Goal: Task Accomplishment & Management: Use online tool/utility

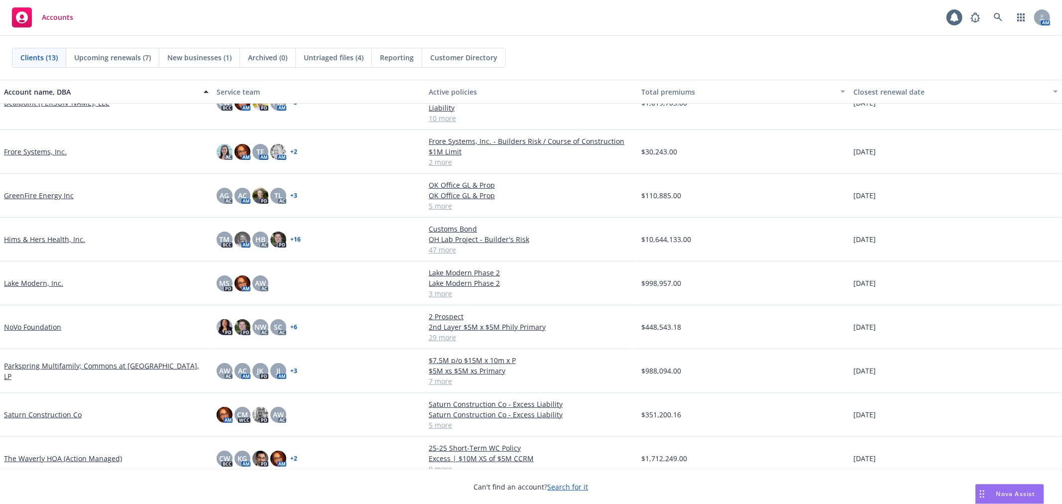
scroll to position [192, 0]
click at [27, 408] on link "Saturn Construction Co" at bounding box center [43, 413] width 78 height 10
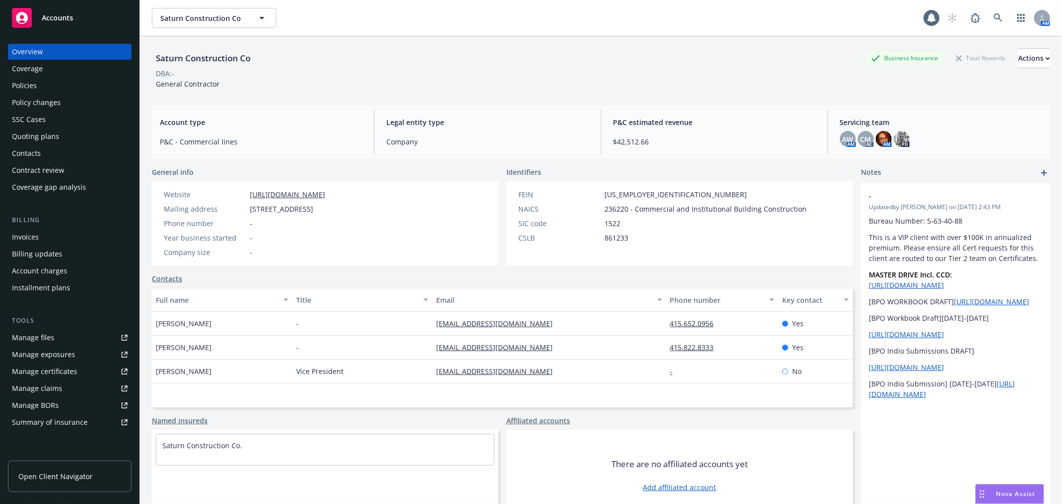
click at [48, 85] on div "Policies" at bounding box center [69, 86] width 115 height 16
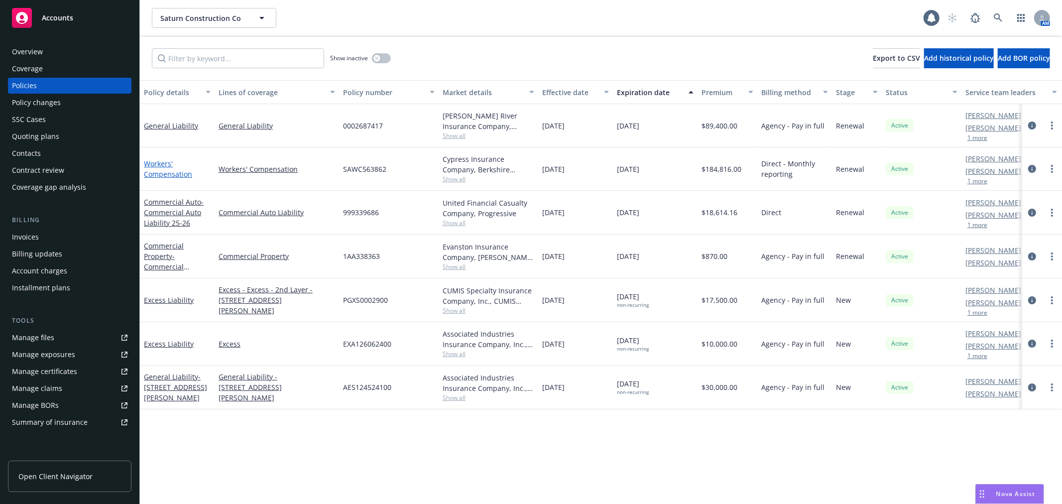
click at [158, 160] on link "Workers' Compensation" at bounding box center [168, 169] width 48 height 20
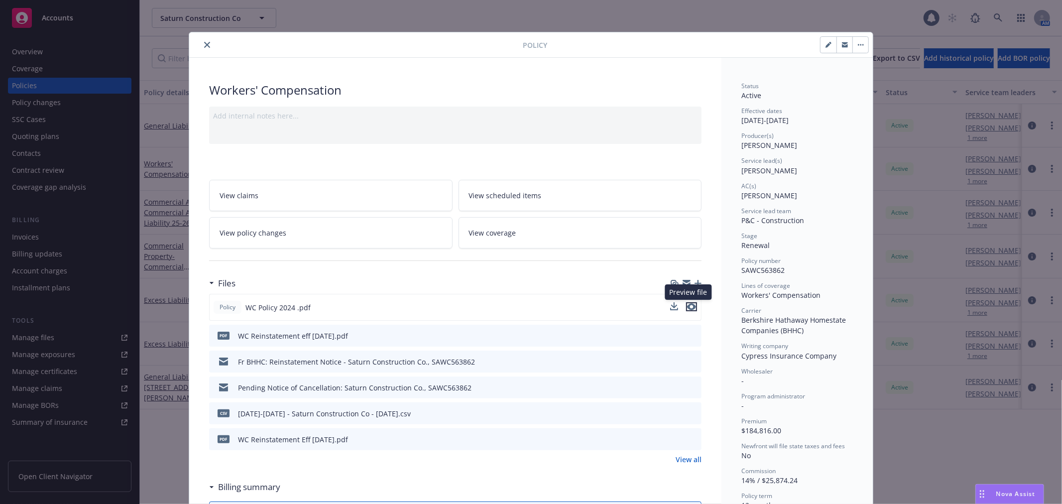
click at [687, 305] on icon "preview file" at bounding box center [691, 306] width 9 height 7
click at [1003, 490] on span "Nova Assist" at bounding box center [1015, 493] width 39 height 8
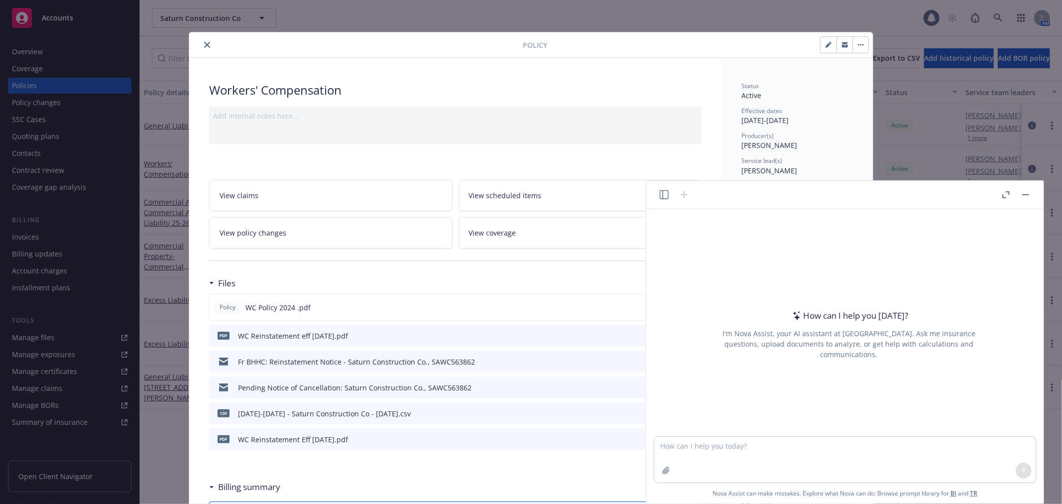
click at [444, 309] on div "Policy WC Policy 2024 .pdf" at bounding box center [455, 307] width 492 height 27
click at [1030, 192] on button "button" at bounding box center [1025, 195] width 12 height 12
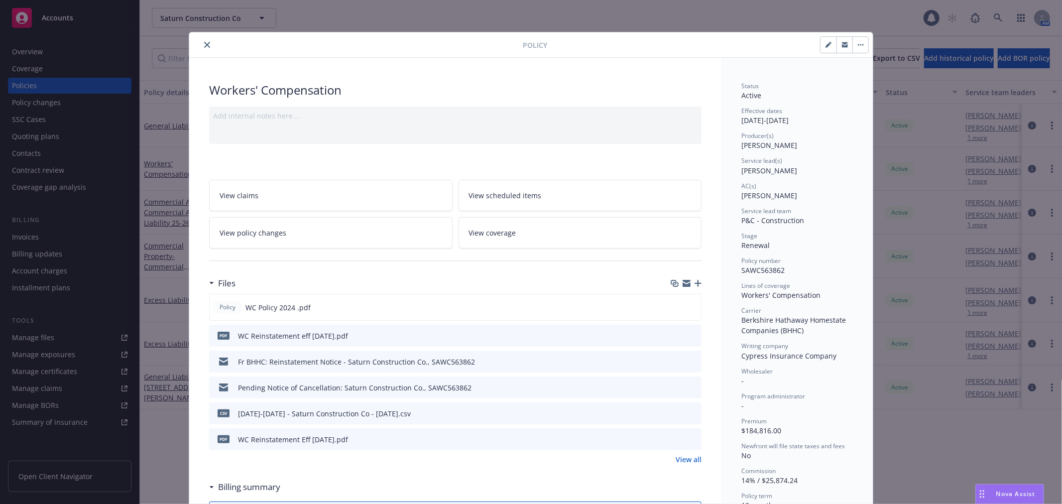
click at [671, 306] on icon "download file" at bounding box center [675, 307] width 8 height 8
click at [985, 494] on div "Drag to move" at bounding box center [981, 493] width 12 height 19
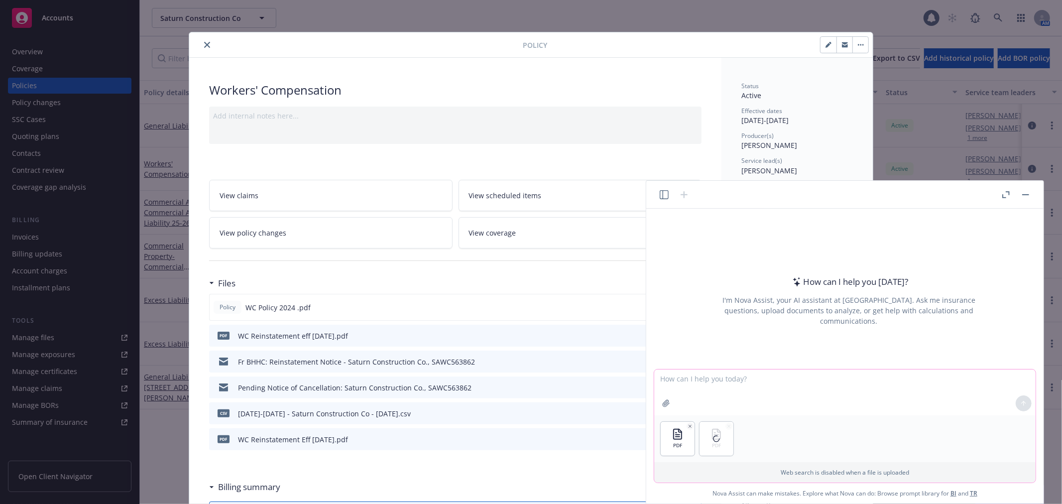
click at [705, 381] on textarea at bounding box center [844, 392] width 381 height 46
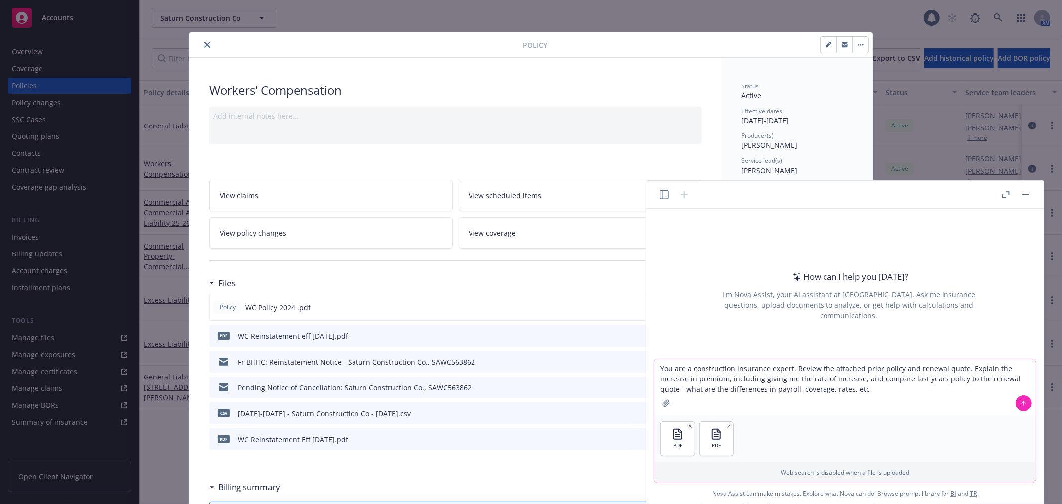
type textarea "You are a construction insurance expert. Review the attached prior policy and r…"
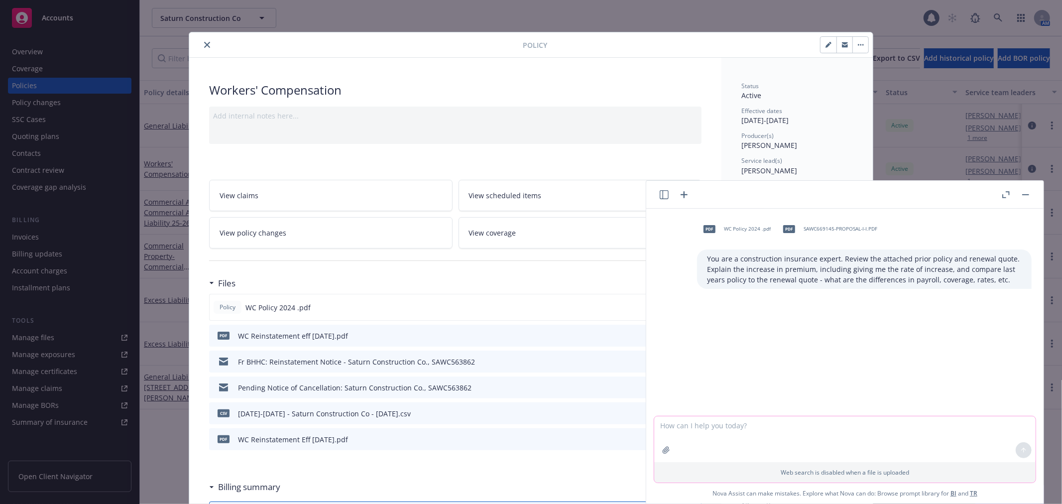
click at [681, 428] on textarea at bounding box center [844, 439] width 381 height 46
click at [752, 424] on textarea "are you still thinking? I don'e see anything happening?" at bounding box center [844, 439] width 381 height 46
type textarea "are you still thinking? I don't see anything happening?"
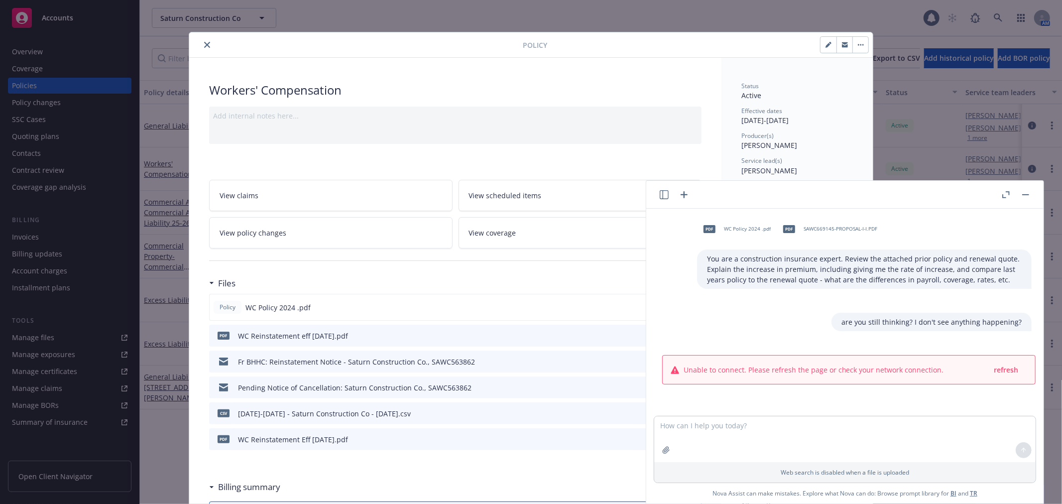
click at [1029, 193] on button "button" at bounding box center [1025, 195] width 12 height 12
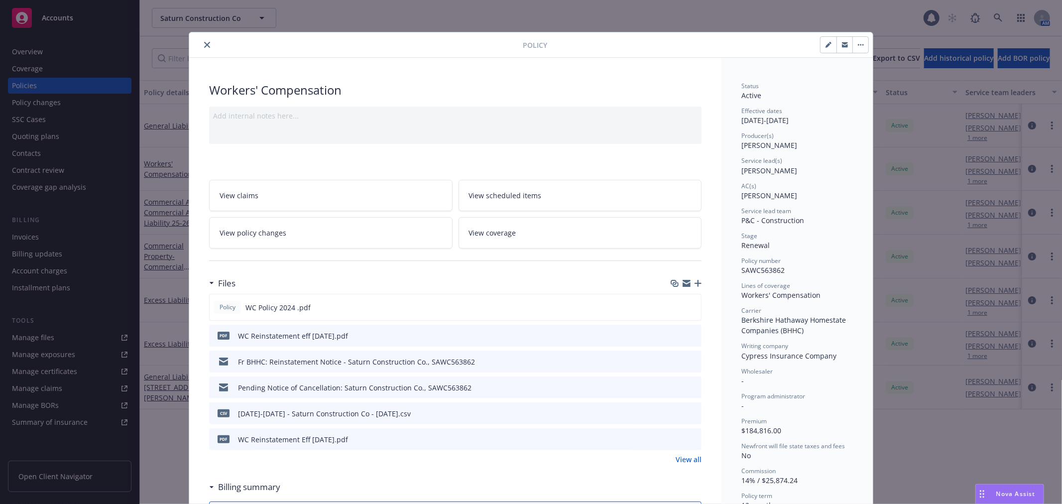
click at [998, 496] on span "Nova Assist" at bounding box center [1015, 493] width 39 height 8
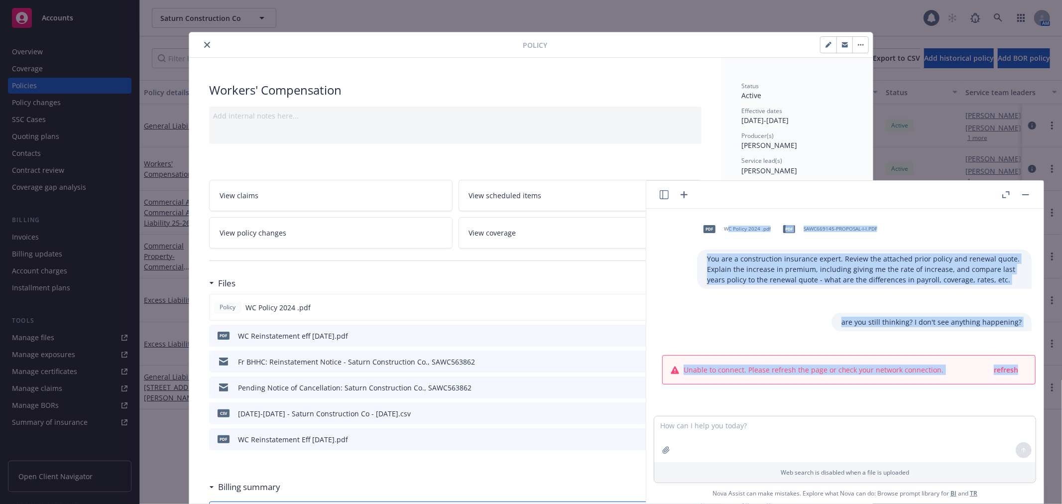
drag, startPoint x: 718, startPoint y: 225, endPoint x: 725, endPoint y: 428, distance: 203.2
click at [725, 428] on div "pdf WC Policy 2024 .pdf PDF SAWC669145-PROPOSAL-I-I.PDF You are a construction …" at bounding box center [844, 356] width 397 height 295
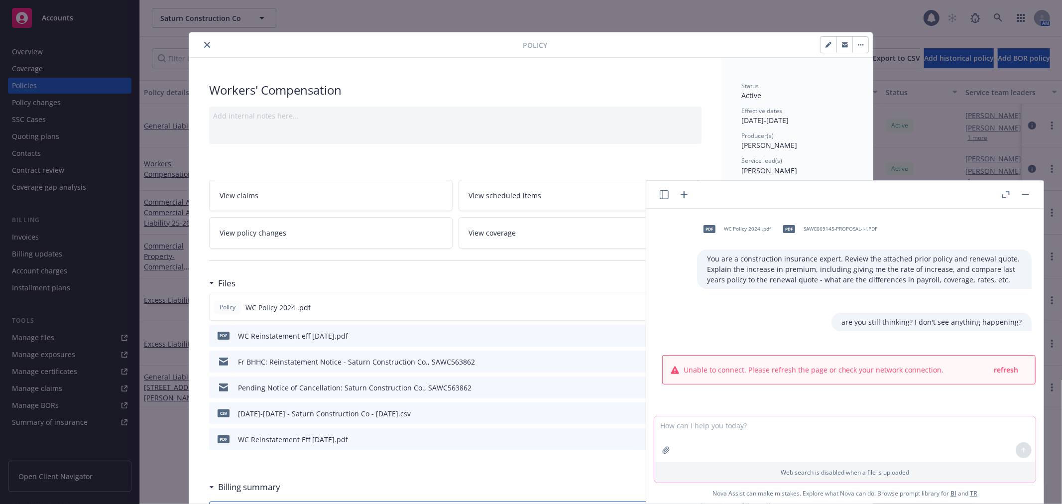
click at [785, 427] on textarea at bounding box center [844, 439] width 381 height 46
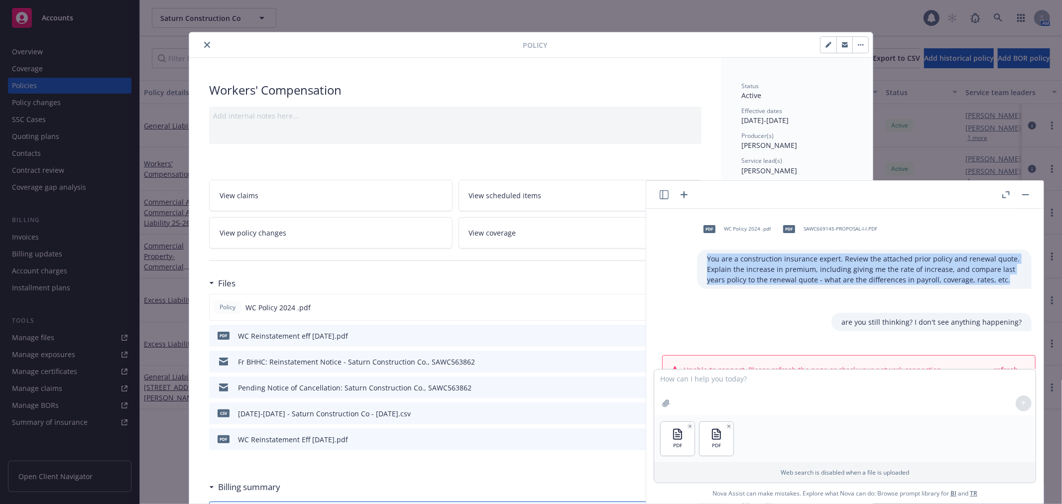
drag, startPoint x: 700, startPoint y: 256, endPoint x: 974, endPoint y: 284, distance: 276.1
click at [974, 284] on p "You are a construction insurance expert. Review the attached prior policy and r…" at bounding box center [864, 268] width 315 height 31
copy p "You are a construction insurance expert. Review the attached prior policy and r…"
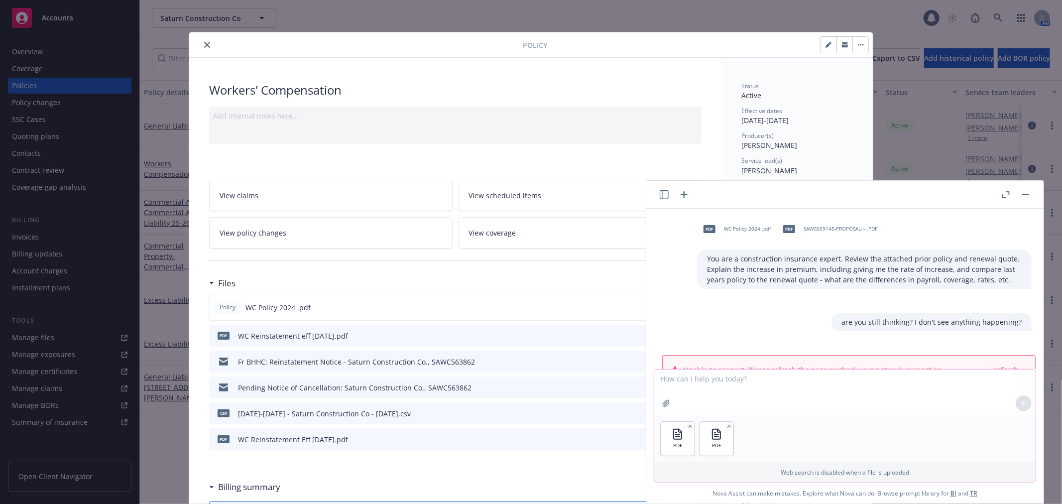
click at [740, 398] on textarea at bounding box center [844, 392] width 381 height 46
paste textarea "You are a construction insurance expert. Review the attached prior policy and r…"
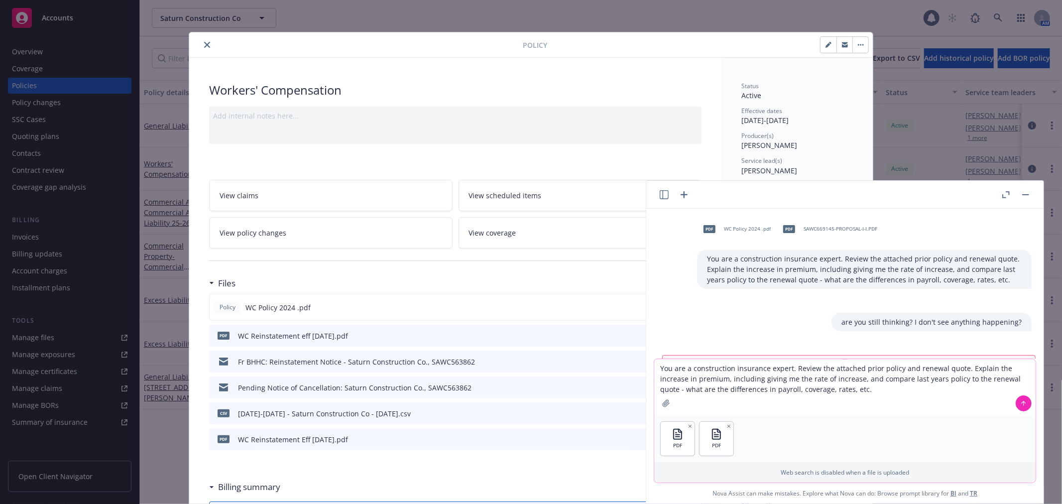
type textarea "You are a construction insurance expert. Review the attached prior policy and r…"
click at [1016, 405] on button at bounding box center [1023, 403] width 16 height 16
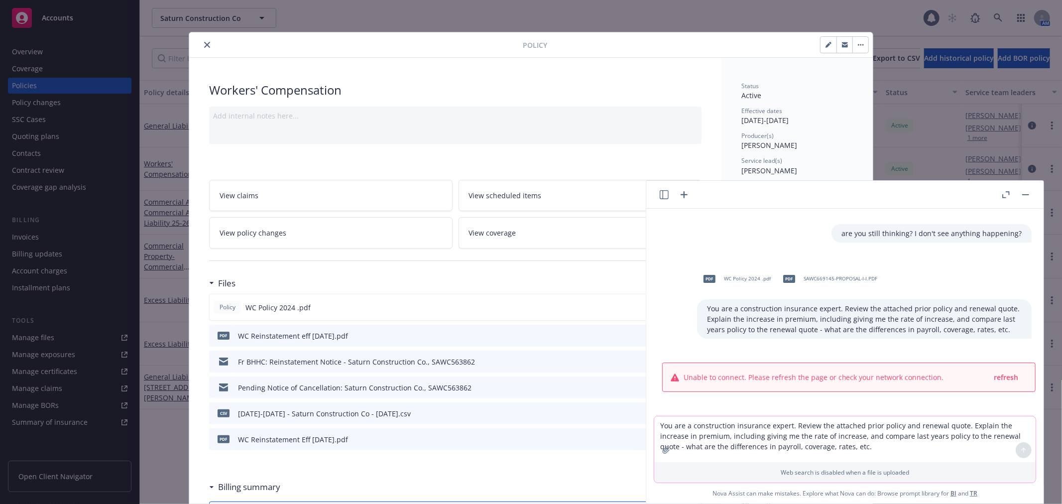
scroll to position [89, 0]
click at [998, 376] on span "refresh" at bounding box center [1005, 376] width 24 height 9
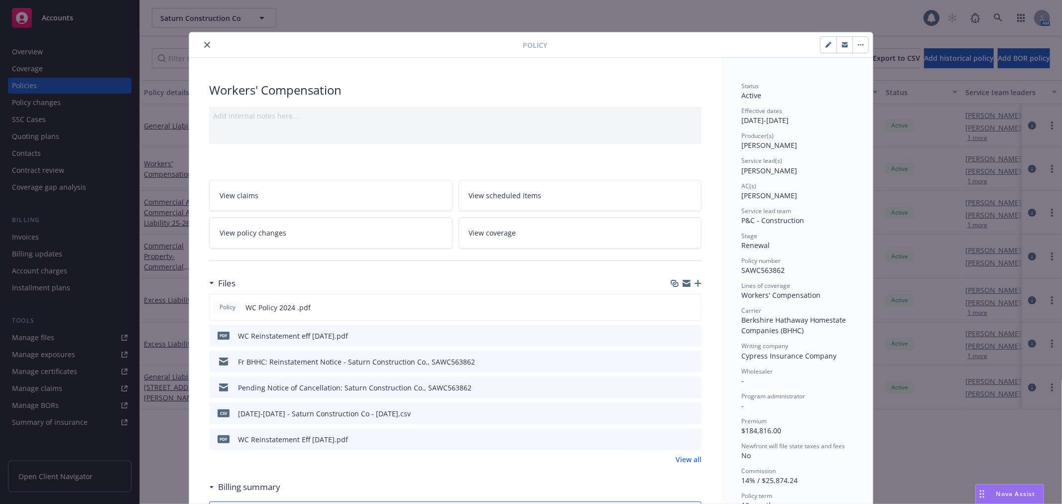
click at [1007, 491] on span "Nova Assist" at bounding box center [1015, 493] width 39 height 8
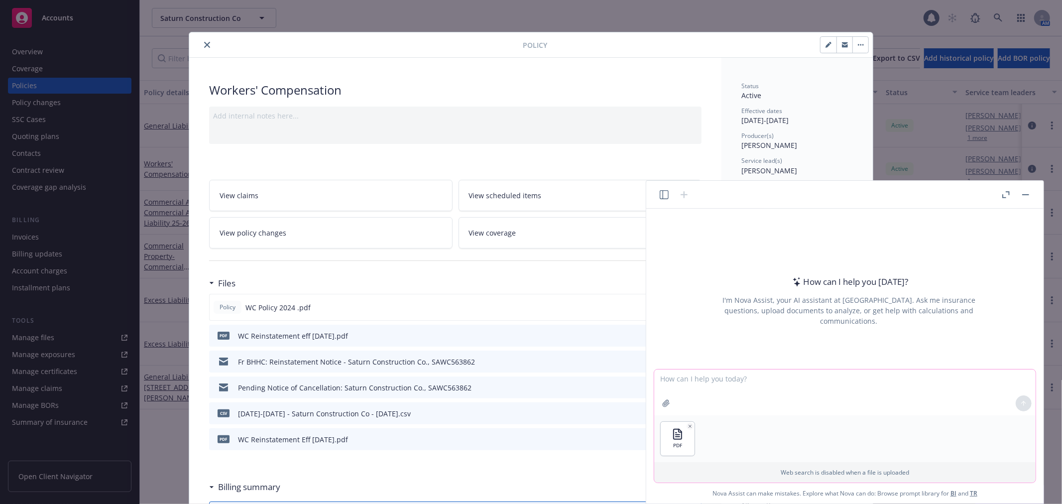
click at [698, 379] on textarea at bounding box center [844, 392] width 381 height 46
paste textarea "You are a construction insurance expert. Review the attached prior policy and r…"
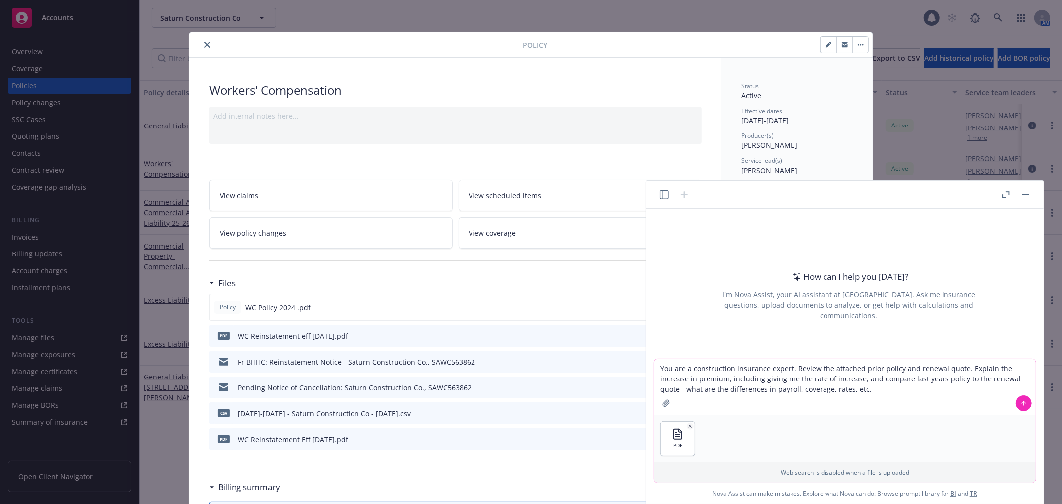
type textarea "You are a construction insurance expert. Review the attached prior policy and r…"
click at [1027, 400] on button at bounding box center [1023, 403] width 16 height 16
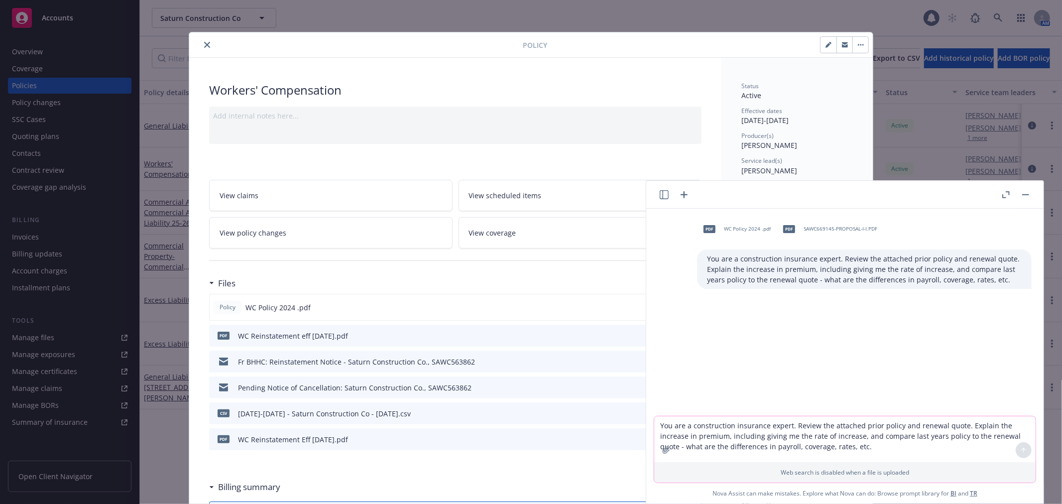
click at [823, 429] on textarea "You are a construction insurance expert. Review the attached prior policy and r…" at bounding box center [844, 439] width 381 height 46
drag, startPoint x: 682, startPoint y: 419, endPoint x: 697, endPoint y: 429, distance: 18.6
click at [682, 420] on textarea "You are a construction insurance expert. Review the attached prior policy and r…" at bounding box center [844, 439] width 381 height 46
click at [683, 195] on icon "button" at bounding box center [684, 195] width 12 height 12
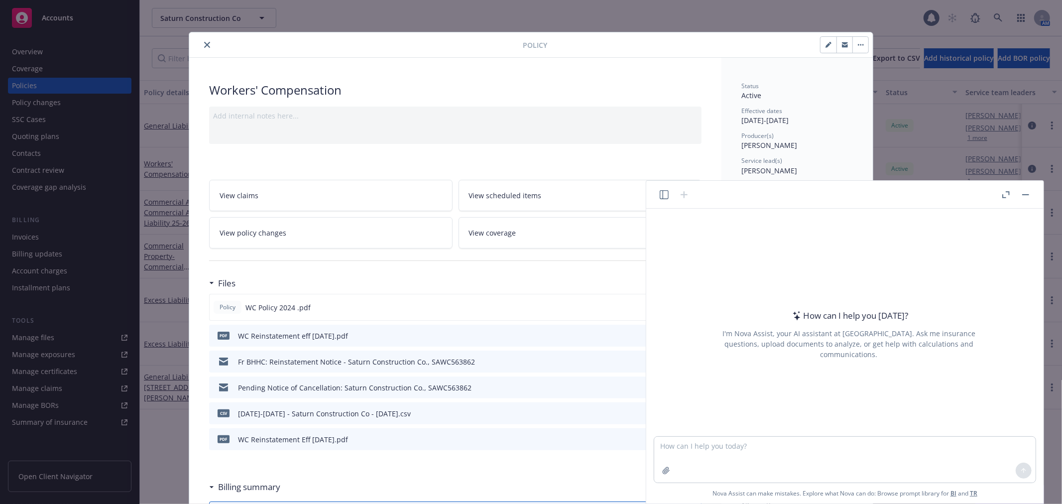
click at [708, 450] on textarea at bounding box center [844, 459] width 381 height 46
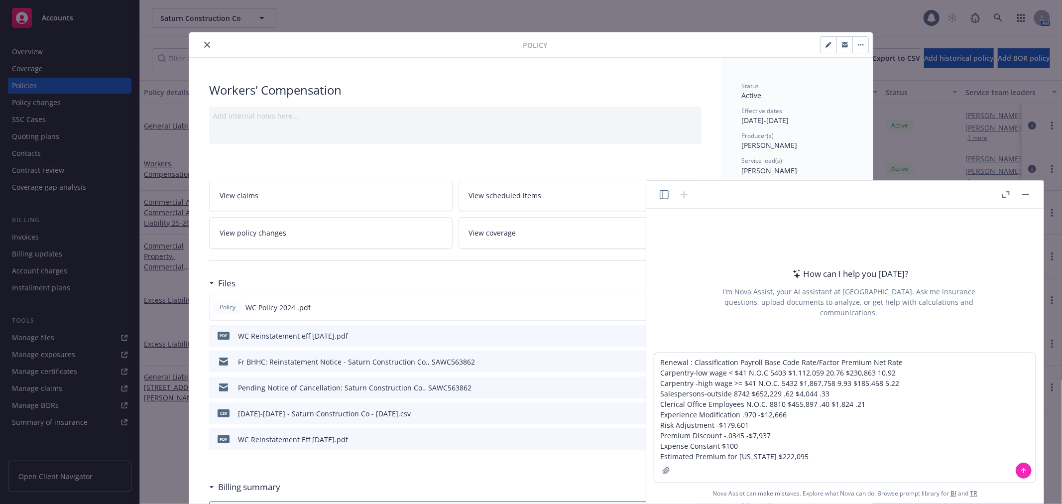
click at [661, 360] on textarea "Renewal : Classification Payroll Base Code Rate/Factor Premium Net Rate Carpent…" at bounding box center [844, 417] width 381 height 129
click at [715, 337] on textarea "Prior Policy: Renewal : Classification Payroll Base Code Rate/Factor Premium Ne…" at bounding box center [844, 407] width 381 height 150
paste textarea "Classification State Effective: [DATE]-[DATE] Carpentry-low wage < $41 N.O.C 54…"
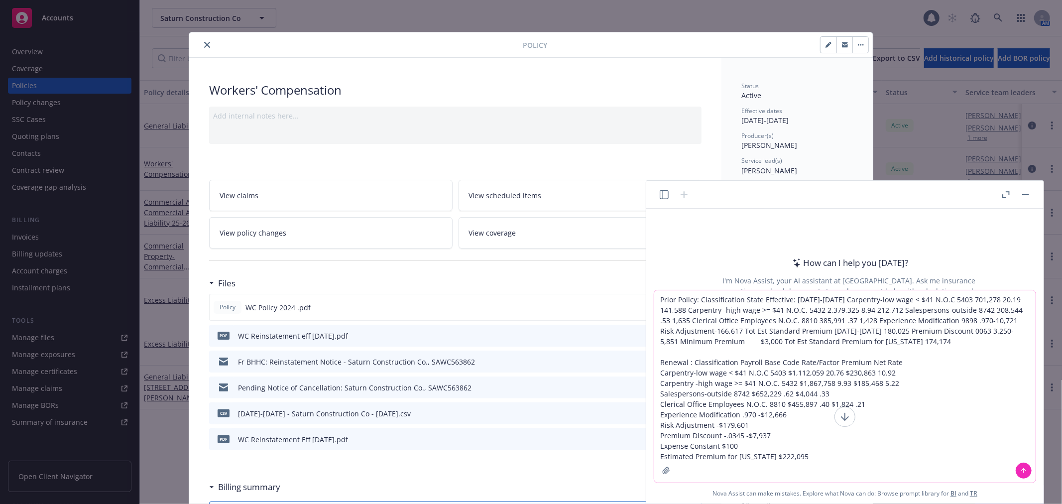
click at [844, 453] on textarea "Prior Policy: Classification State Effective: [DATE]-[DATE] Carpentry-low wage …" at bounding box center [844, 386] width 381 height 192
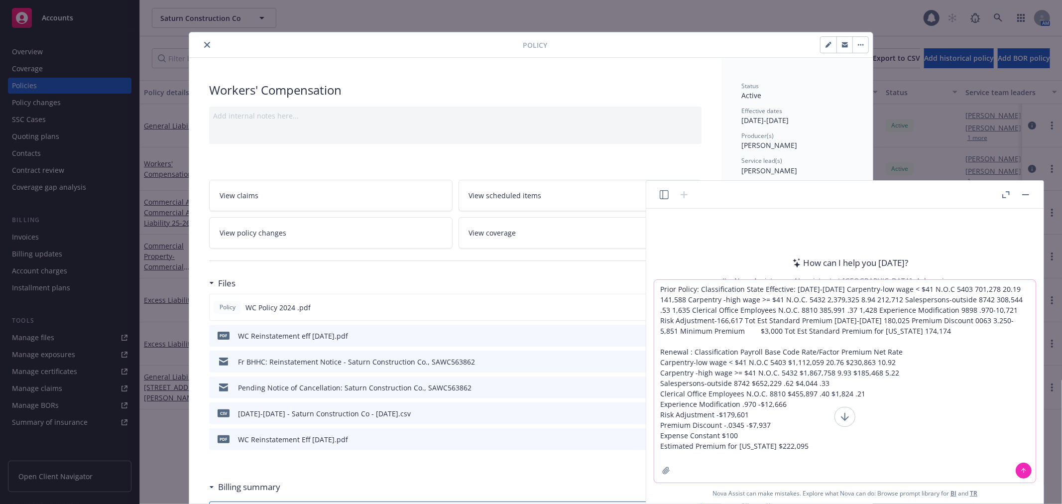
type textarea "Prior Policy: Classification State Effective: [DATE]-[DATE] Carpentry-low wage …"
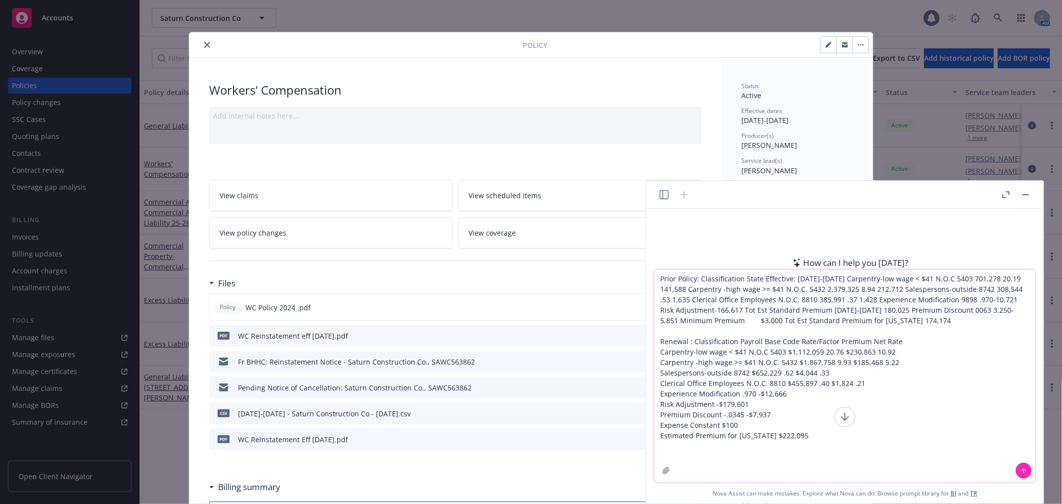
drag, startPoint x: 828, startPoint y: 439, endPoint x: 538, endPoint y: 82, distance: 460.0
click at [538, 82] on body "Accounts Overview Coverage Policies Policy changes SSC Cases Quoting plans Cont…" at bounding box center [531, 252] width 1062 height 504
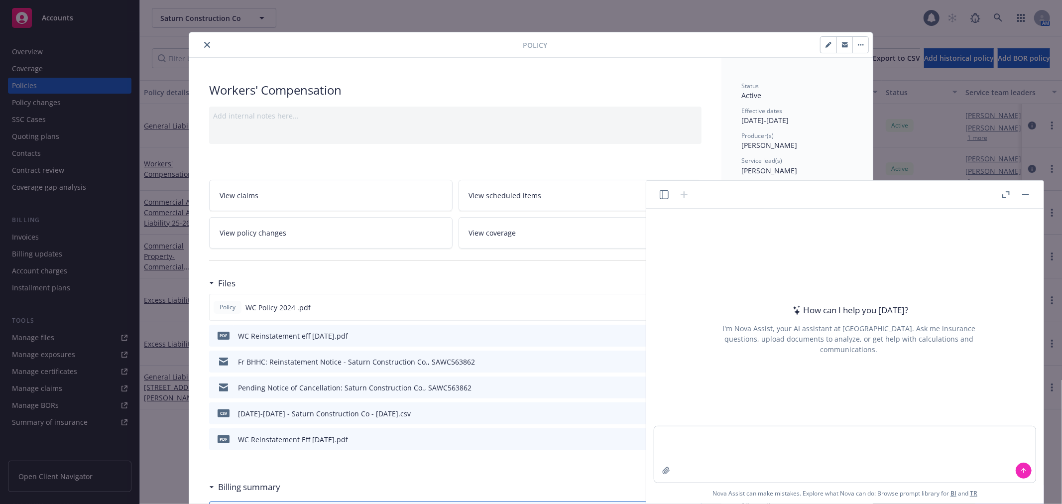
click at [664, 197] on icon "button" at bounding box center [663, 194] width 9 height 9
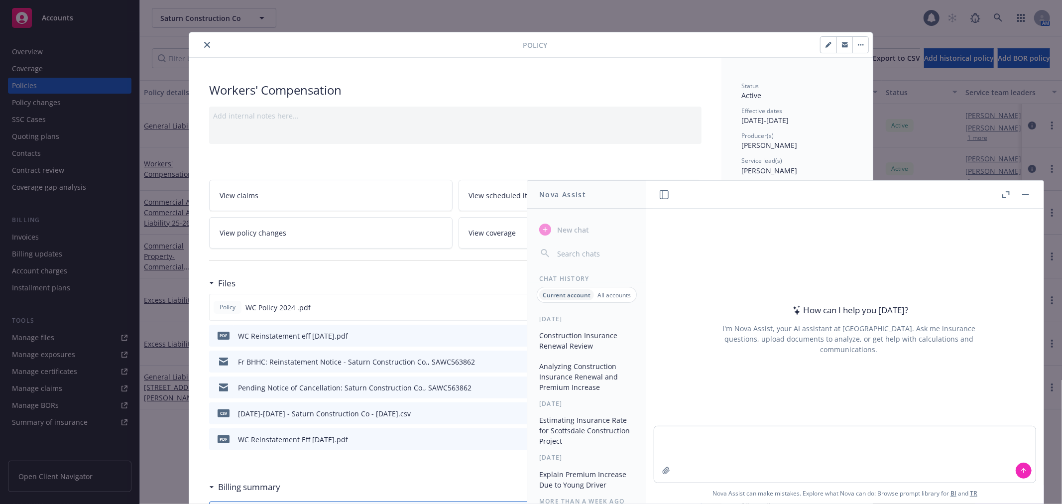
click at [578, 340] on button "Construction Insurance Renewal Review" at bounding box center [586, 340] width 103 height 27
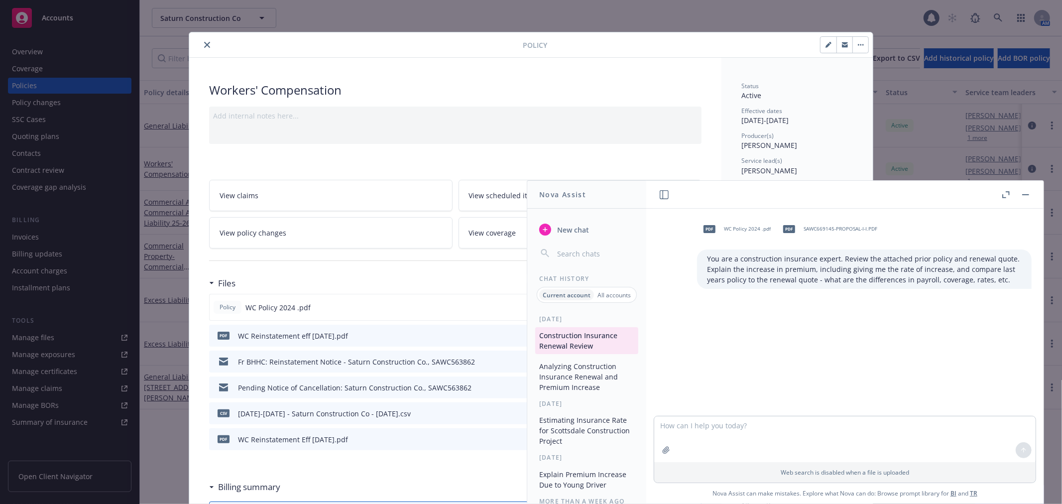
click at [691, 422] on textarea at bounding box center [844, 439] width 381 height 46
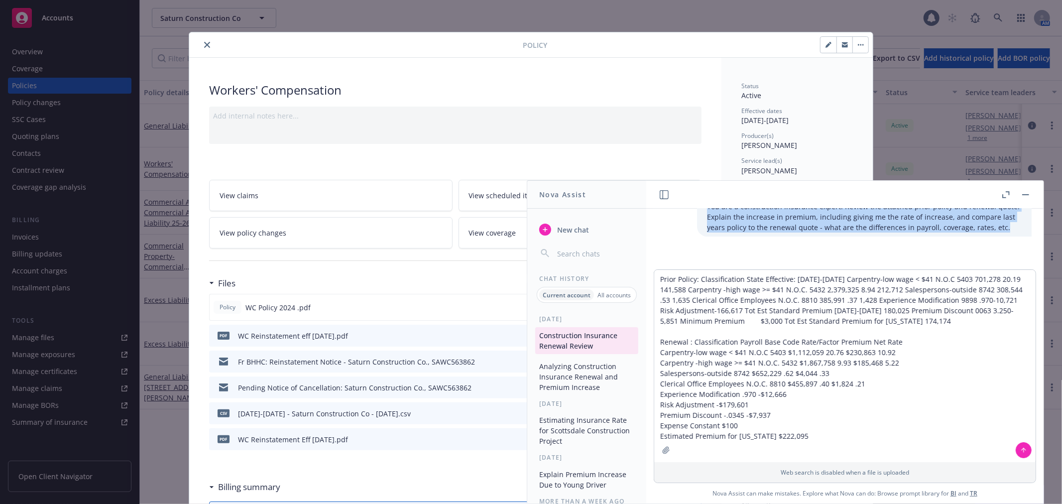
scroll to position [56, 0]
drag, startPoint x: 699, startPoint y: 256, endPoint x: 814, endPoint y: 276, distance: 116.1
click at [814, 276] on div "pdf WC Policy 2024 .pdf PDF SAWC669145-PROPOSAL-I-I.PDF You are a construction …" at bounding box center [844, 356] width 397 height 295
copy div "You are a construction insurance expert. Review the attached prior policy and r…"
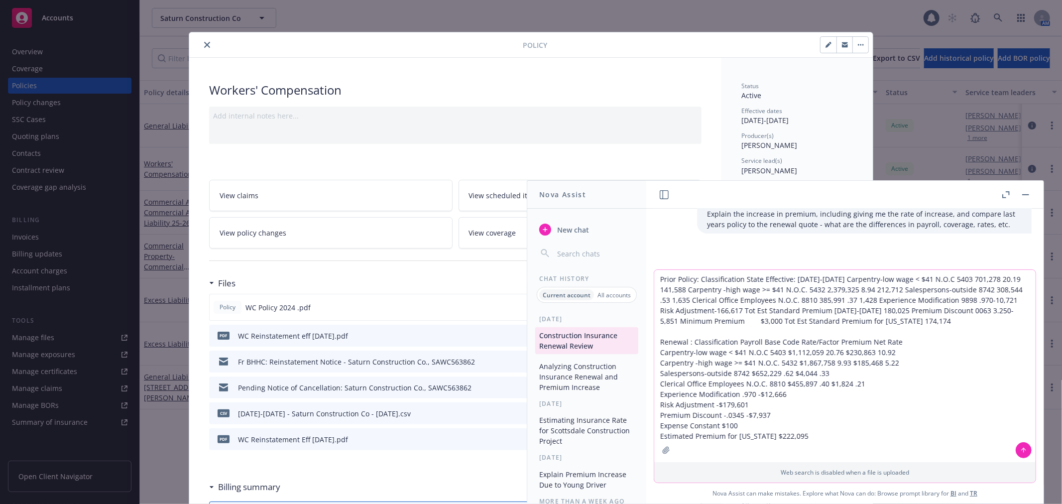
click at [657, 280] on textarea "Prior Policy: Classification State Effective: [DATE]-[DATE] Carpentry-low wage …" at bounding box center [844, 366] width 381 height 192
paste textarea "You are a construction insurance expert. Review the attached prior policy and r…"
type textarea "You are a construction insurance expert. Review the attached prior policy and r…"
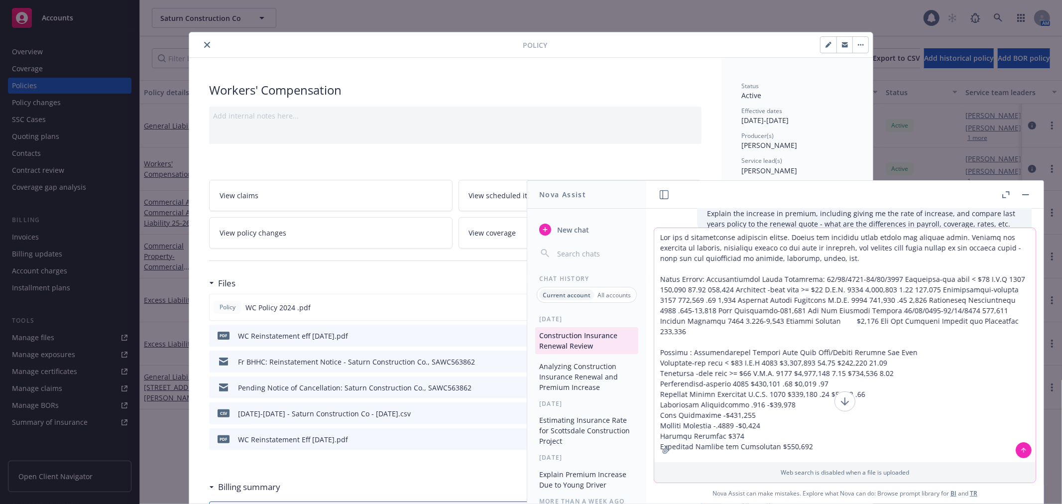
scroll to position [0, 0]
drag, startPoint x: 660, startPoint y: 233, endPoint x: 873, endPoint y: 530, distance: 365.5
click at [873, 503] on html "Accounts Overview Coverage Policies Policy changes SSC Cases Quoting plans Cont…" at bounding box center [531, 252] width 1062 height 504
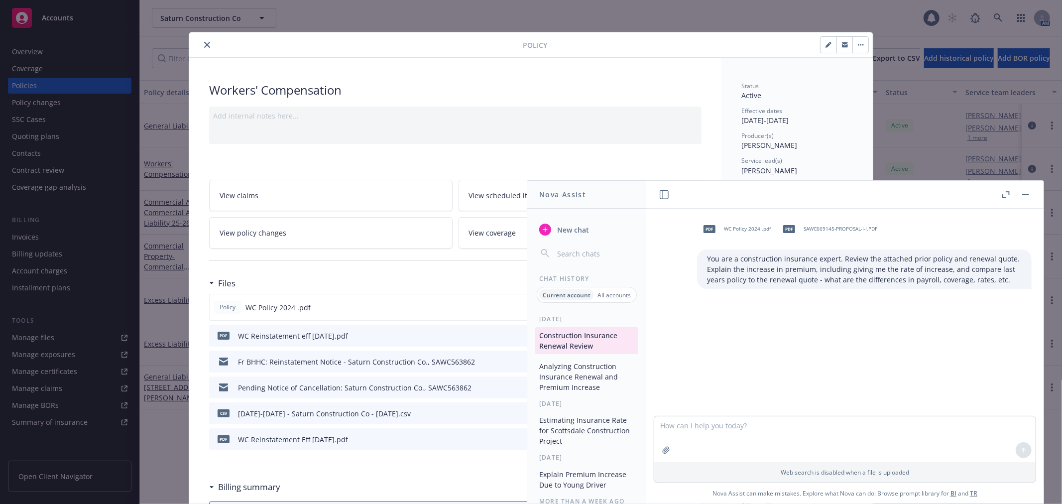
click at [576, 227] on span "New chat" at bounding box center [572, 229] width 34 height 10
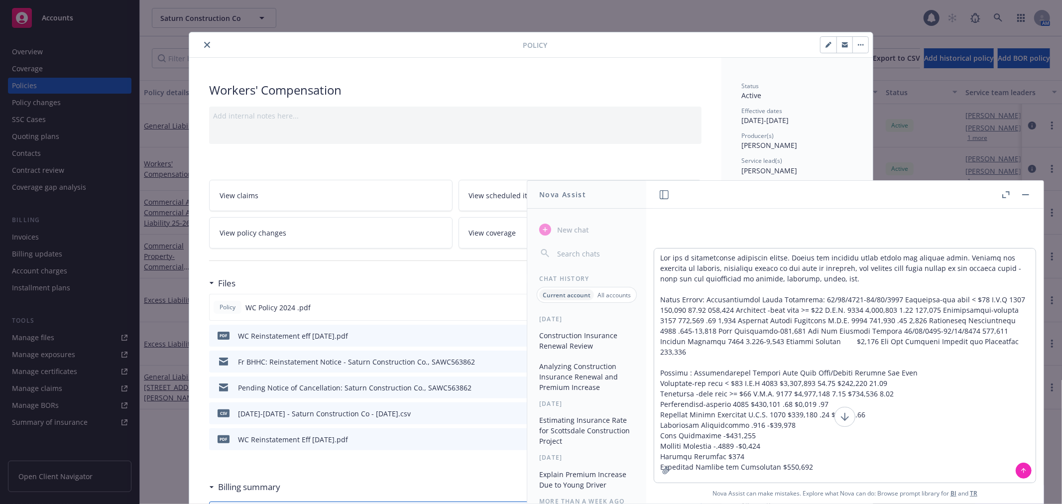
type textarea "You are a construction insurance expert. Review the attached prior policy and r…"
click at [1026, 467] on icon at bounding box center [1023, 470] width 7 height 7
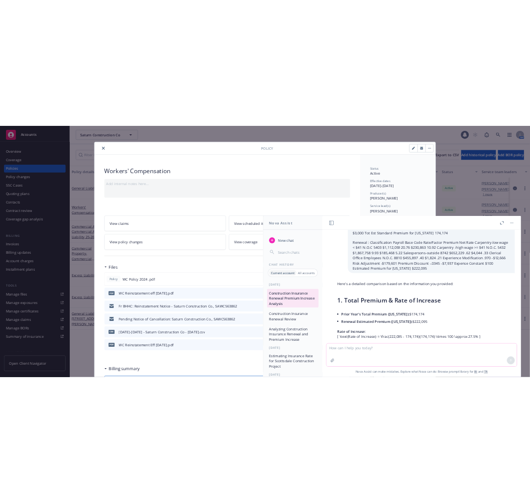
scroll to position [96, 0]
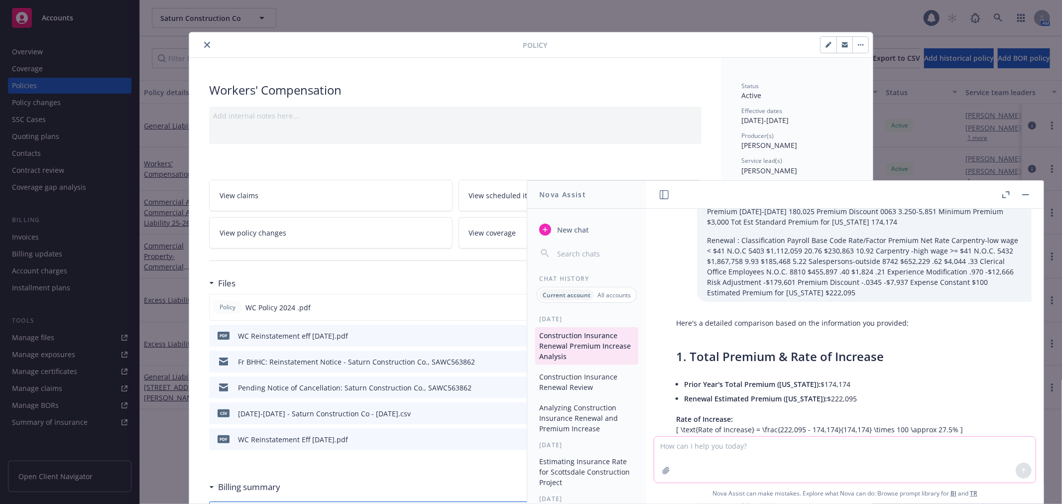
drag, startPoint x: 807, startPoint y: 380, endPoint x: 673, endPoint y: 342, distance: 139.0
copy div "1. Lorem Ipsumdo & Sita co Adipisci Elits Doei't Incid Utlabor (Etdolorema): $6…"
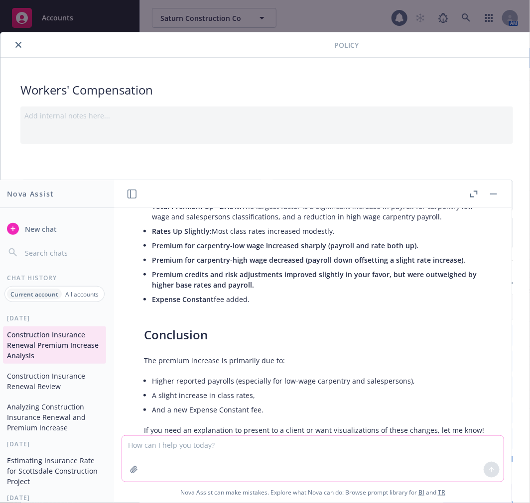
scroll to position [1079, 0]
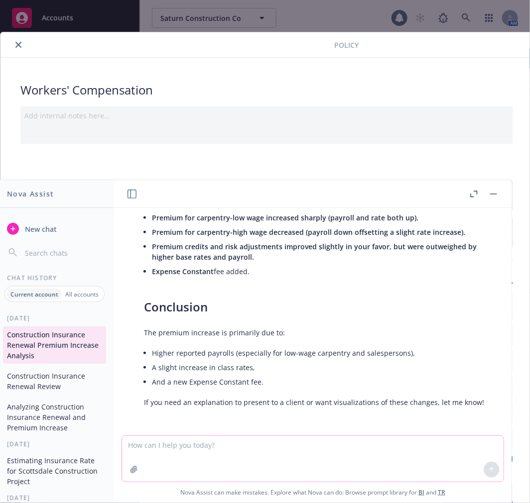
click at [223, 454] on textarea at bounding box center [312, 459] width 381 height 46
type textarea "add the percentage of change to the rates"
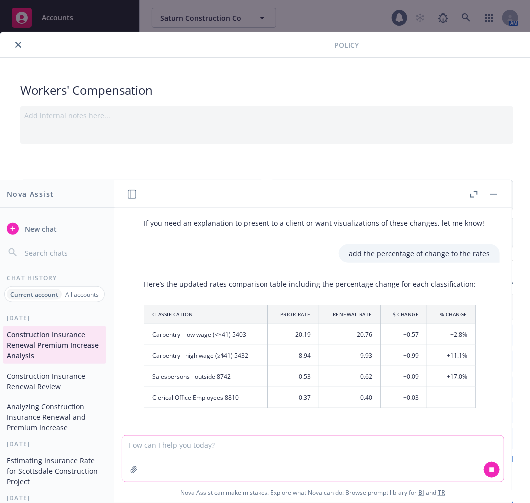
scroll to position [1267, 0]
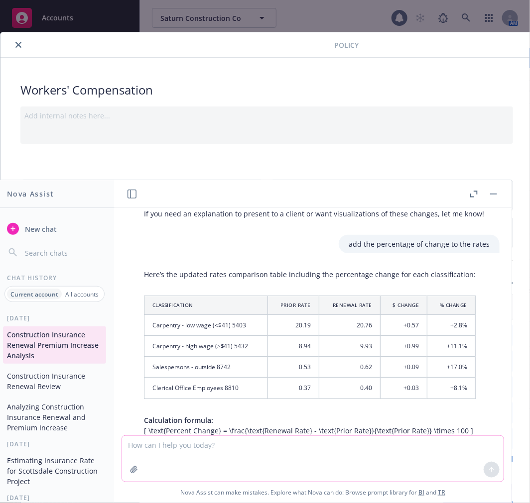
click at [388, 461] on textarea at bounding box center [312, 459] width 381 height 46
type textarea "add a percentage of change column for the premium by class"
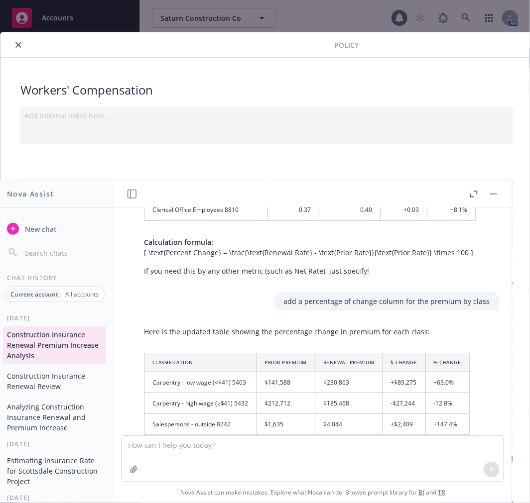
scroll to position [1539, 0]
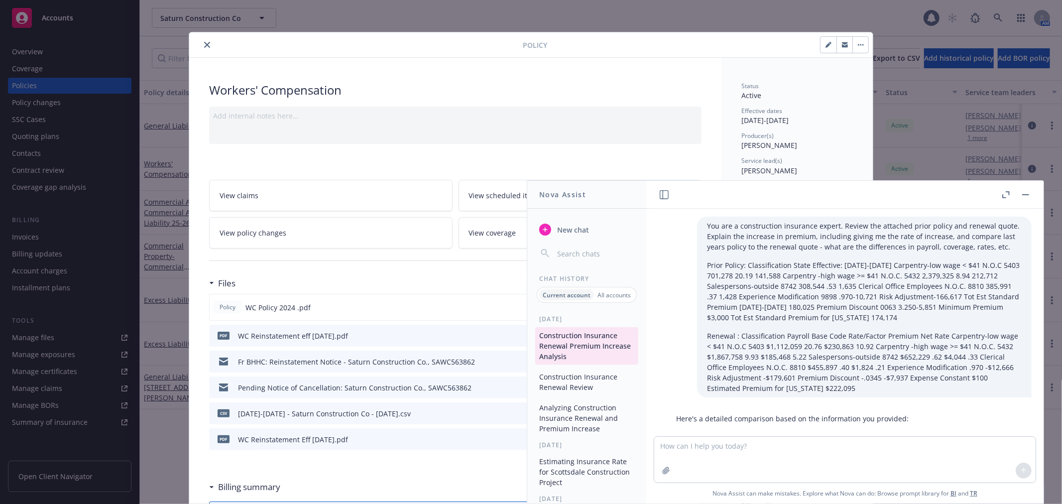
scroll to position [1539, 0]
